Goal: Information Seeking & Learning: Check status

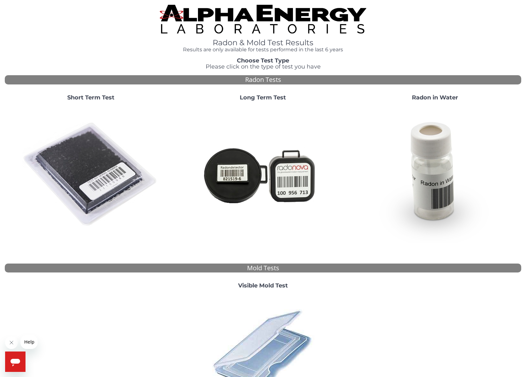
click at [91, 96] on strong "Short Term Test" at bounding box center [90, 97] width 47 height 7
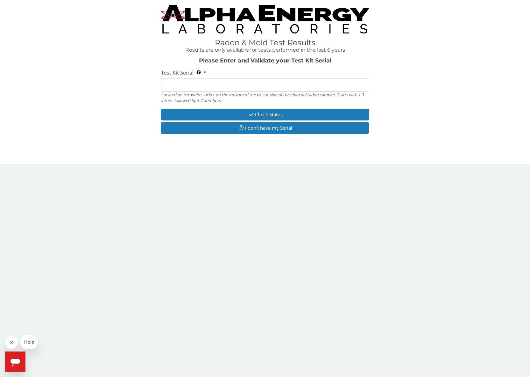
click at [211, 83] on input "Test Kit Serial Located on the white sticker on the bottom of the plastic side …" at bounding box center [265, 85] width 208 height 14
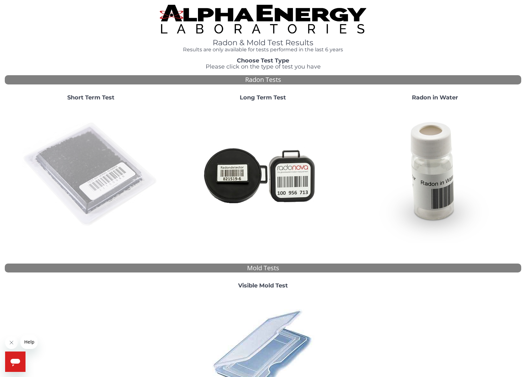
click at [105, 151] on img at bounding box center [90, 174] width 137 height 137
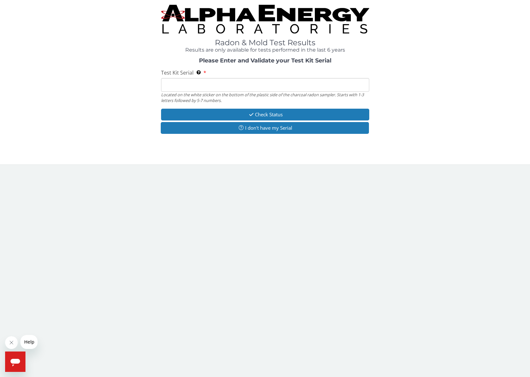
click at [231, 90] on input "Test Kit Serial Located on the white sticker on the bottom of the plastic side …" at bounding box center [265, 85] width 208 height 14
type input "RA212230"
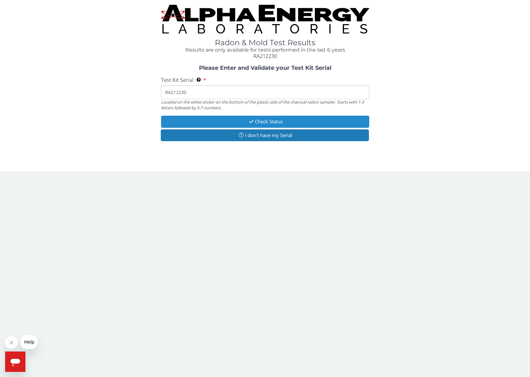
click at [286, 121] on button "Check Status" at bounding box center [265, 122] width 208 height 12
